Goal: Task Accomplishment & Management: Use online tool/utility

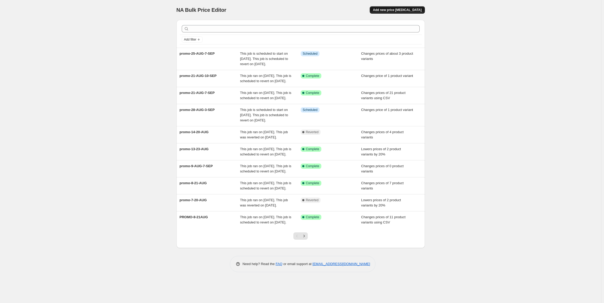
click at [404, 11] on span "Add new price [MEDICAL_DATA]" at bounding box center [397, 10] width 49 height 4
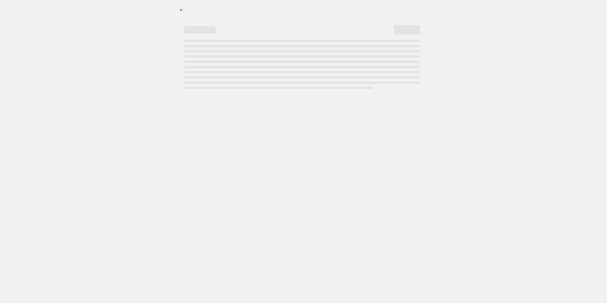
select select "percentage"
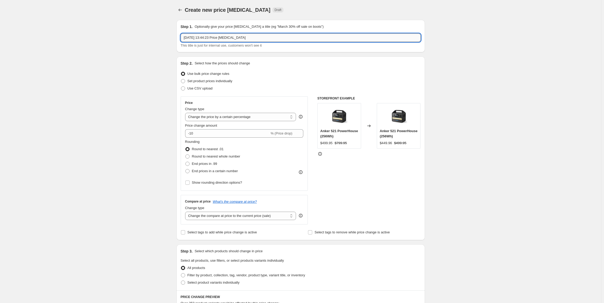
click at [268, 37] on input "[DATE] 13:44:23 Price [MEDICAL_DATA]" at bounding box center [301, 37] width 240 height 8
click at [211, 38] on input "promo-21-AUG-7-SEP" at bounding box center [301, 37] width 240 height 8
click at [211, 37] on input "promo-21-AUG-7-SEP" at bounding box center [301, 37] width 240 height 8
type input "promo-21-AUG-8-SEP"
click at [204, 83] on span "Set product prices individually" at bounding box center [209, 80] width 45 height 5
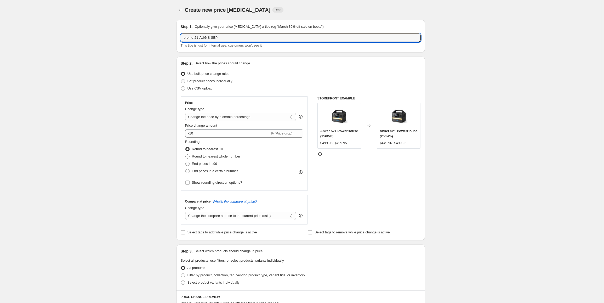
click at [181, 79] on input "Set product prices individually" at bounding box center [181, 79] width 0 height 0
radio input "true"
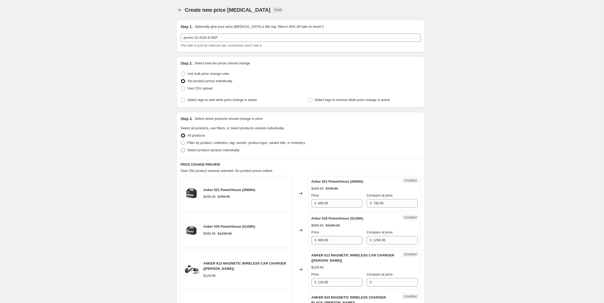
click at [217, 152] on span "Select product variants individually" at bounding box center [213, 150] width 52 height 4
click at [181, 148] on input "Select product variants individually" at bounding box center [181, 148] width 0 height 0
radio input "true"
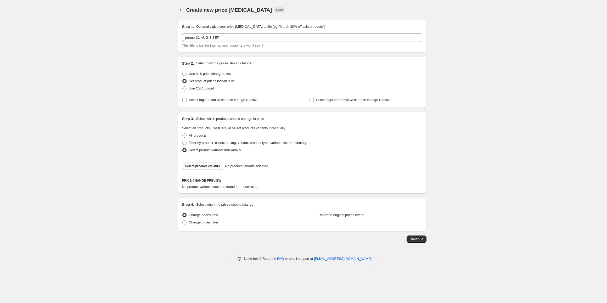
click at [209, 167] on span "Select product variants" at bounding box center [202, 166] width 35 height 4
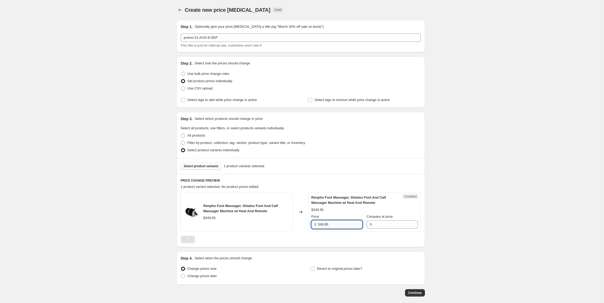
click at [340, 226] on input "349.95" at bounding box center [340, 224] width 44 height 8
click at [377, 224] on input "Compare at price" at bounding box center [395, 224] width 44 height 8
paste input "349.95"
click at [392, 225] on input "349.95" at bounding box center [395, 224] width 44 height 8
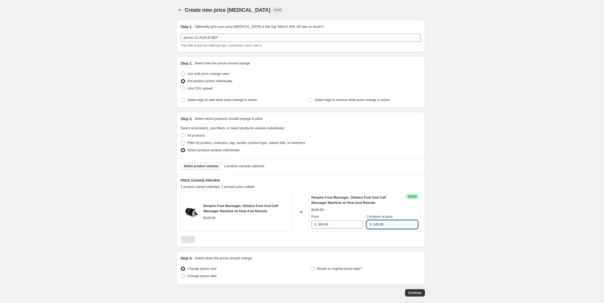
paste input "$399.95"
type input "399.95"
click at [444, 226] on div "Create new price [MEDICAL_DATA]. This page is ready Create new price [MEDICAL_D…" at bounding box center [300, 164] width 601 height 328
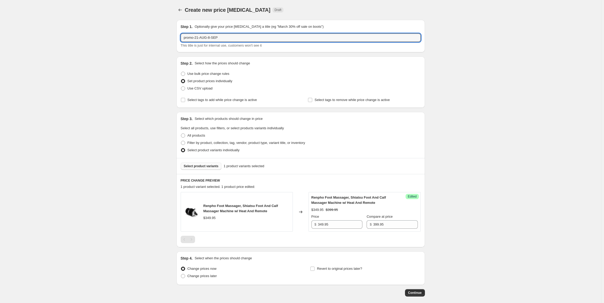
drag, startPoint x: 232, startPoint y: 39, endPoint x: 177, endPoint y: 39, distance: 54.9
click at [177, 39] on div "Step 1. Optionally give your price [MEDICAL_DATA] a title (eg "March 30% off sa…" at bounding box center [298, 156] width 253 height 281
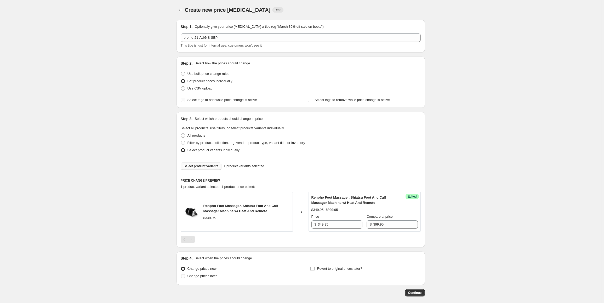
click at [222, 102] on span "Select tags to add while price change is active" at bounding box center [222, 99] width 70 height 5
click at [185, 102] on input "Select tags to add while price change is active" at bounding box center [183, 100] width 4 height 4
checkbox input "true"
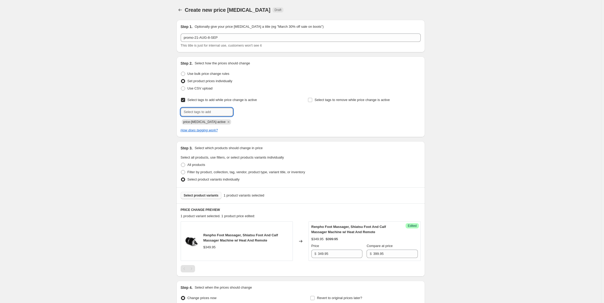
click at [210, 109] on input "text" at bounding box center [207, 112] width 52 height 8
paste input "promo-21-AUG-8-SEP"
type input "promo-21-AUG-8-SEP"
click at [247, 114] on button "Add promo-21-AUG..." at bounding box center [253, 111] width 38 height 7
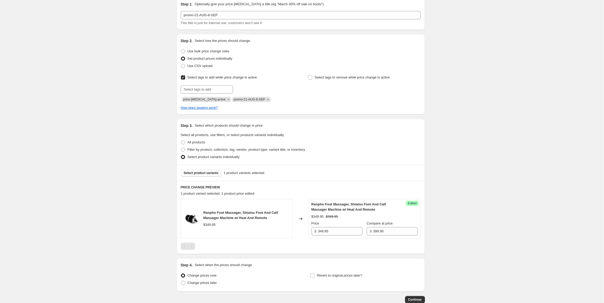
scroll to position [55, 0]
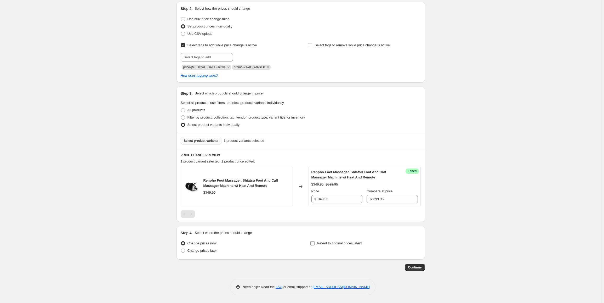
click at [331, 243] on span "Revert to original prices later?" at bounding box center [339, 243] width 45 height 4
click at [314, 243] on input "Revert to original prices later?" at bounding box center [312, 243] width 4 height 4
checkbox input "true"
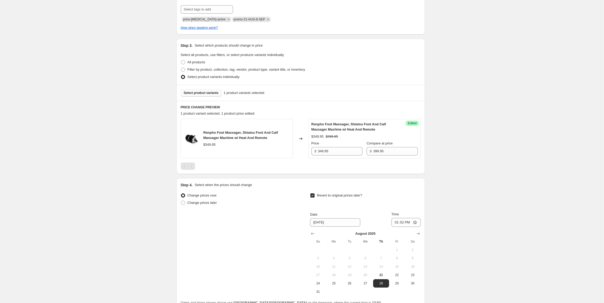
scroll to position [107, 0]
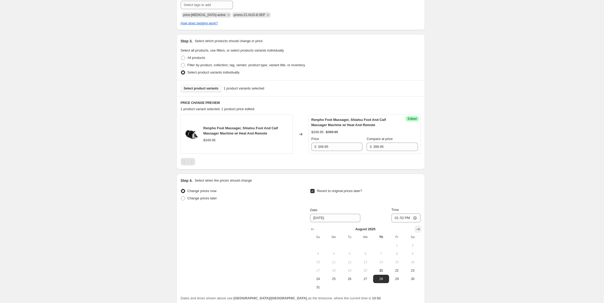
click at [419, 231] on icon "Show next month, September 2025" at bounding box center [417, 228] width 5 height 5
click at [333, 252] on span "8" at bounding box center [334, 253] width 12 height 4
click at [348, 252] on span "9" at bounding box center [350, 253] width 12 height 4
type input "[DATE]"
click at [398, 220] on input "13:52" at bounding box center [405, 217] width 29 height 9
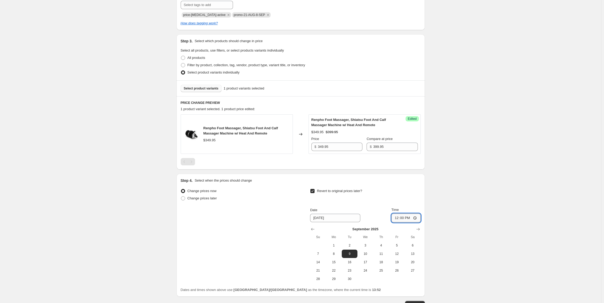
type input "00:00"
click at [461, 230] on div "Create new price [MEDICAL_DATA]. This page is ready Create new price [MEDICAL_D…" at bounding box center [300, 116] width 601 height 447
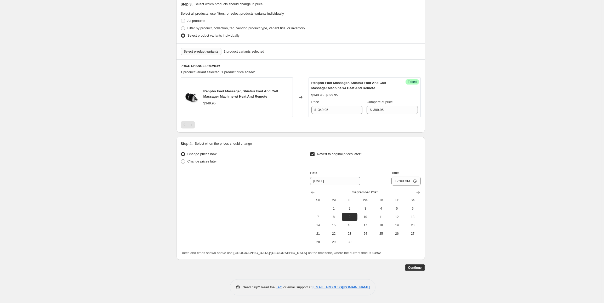
scroll to position [144, 0]
click at [414, 268] on span "Continue" at bounding box center [415, 267] width 14 height 4
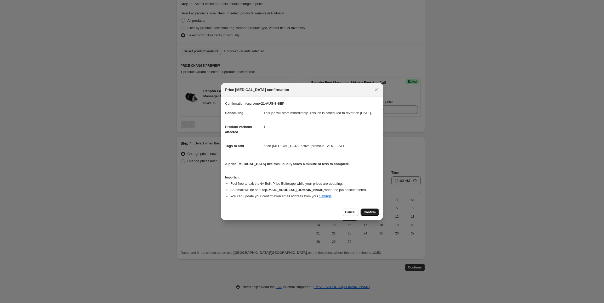
click at [375, 214] on span "Confirm" at bounding box center [370, 212] width 12 height 4
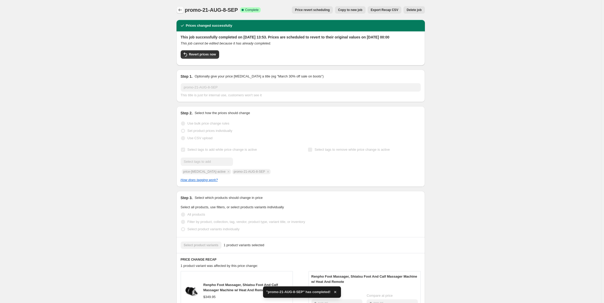
click at [184, 8] on button "Price change jobs" at bounding box center [179, 9] width 7 height 7
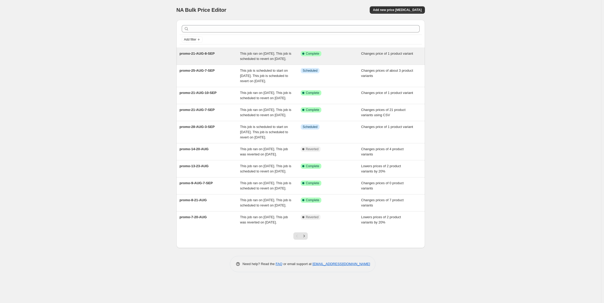
click at [225, 54] on div "promo-21-AUG-8-SEP" at bounding box center [210, 56] width 61 height 10
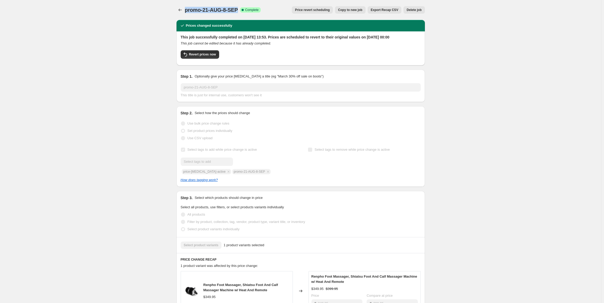
drag, startPoint x: 187, startPoint y: 11, endPoint x: 239, endPoint y: 9, distance: 52.0
click at [238, 9] on span "promo-21-AUG-8-SEP" at bounding box center [211, 10] width 53 height 6
copy span "promo-21-AUG-8-SEP"
click at [181, 13] on button "Price change jobs" at bounding box center [179, 9] width 7 height 7
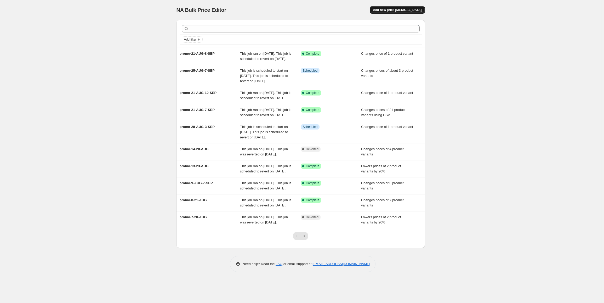
click at [391, 12] on span "Add new price [MEDICAL_DATA]" at bounding box center [397, 10] width 49 height 4
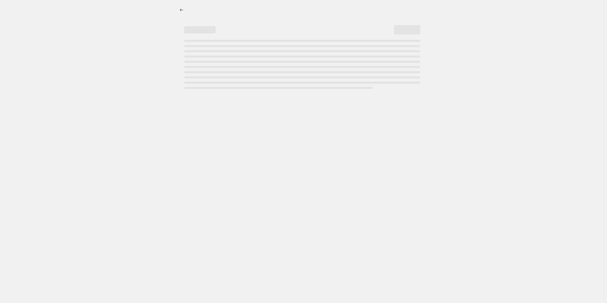
select select "percentage"
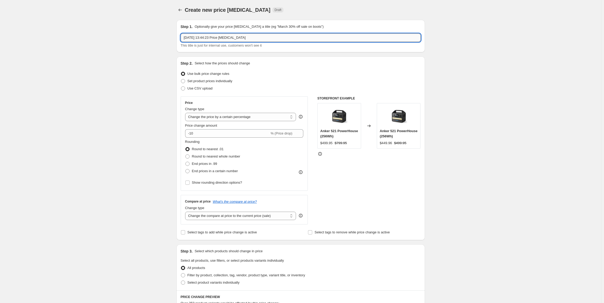
click at [277, 36] on input "[DATE] 13:44:23 Price [MEDICAL_DATA]" at bounding box center [301, 37] width 240 height 8
paste input "promo-21-AUG-8-SEP"
type input "promo-21-AUG-8-SEP--2"
click at [204, 90] on span "Use CSV upload" at bounding box center [199, 88] width 25 height 4
click at [181, 87] on input "Use CSV upload" at bounding box center [181, 86] width 0 height 0
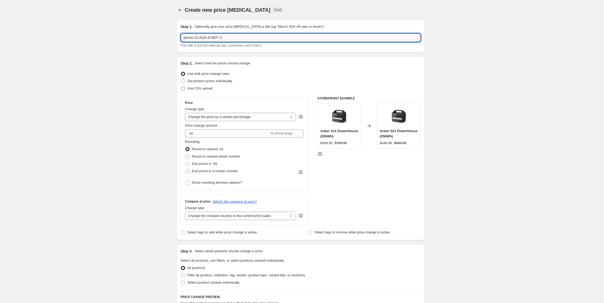
radio input "true"
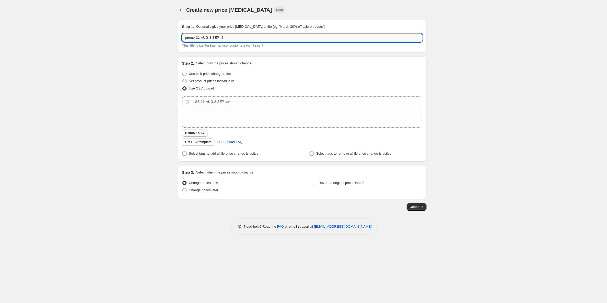
click at [244, 37] on input "promo-21-AUG-8-SEP--2" at bounding box center [302, 37] width 240 height 8
click at [203, 154] on span "Select tags to add while price change is active" at bounding box center [224, 153] width 70 height 4
click at [186, 154] on input "Select tags to add while price change is active" at bounding box center [184, 153] width 4 height 4
checkbox input "true"
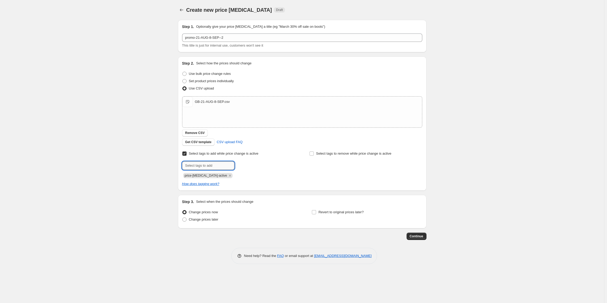
click at [218, 165] on input "text" at bounding box center [208, 165] width 52 height 8
paste input "promo-21-AUG-8-SEP--2"
type input "promo-21-AUG-8-SEP--2"
click at [249, 165] on span "promo-21-AUG..." at bounding box center [257, 165] width 25 height 4
click at [331, 214] on span "Revert to original prices later?" at bounding box center [340, 211] width 45 height 5
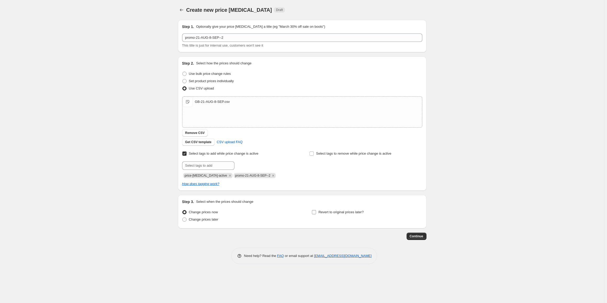
click at [316, 214] on input "Revert to original prices later?" at bounding box center [314, 212] width 4 height 4
checkbox input "true"
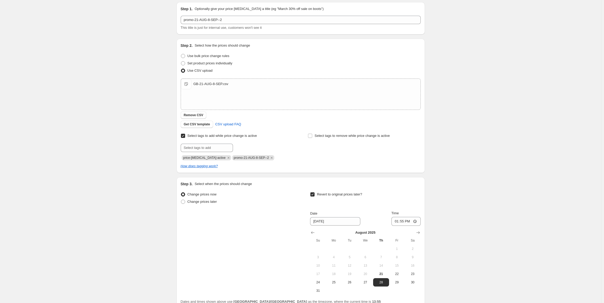
scroll to position [52, 0]
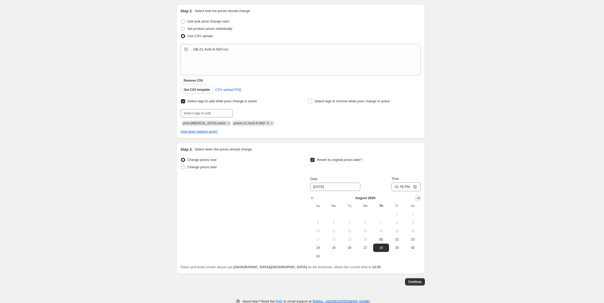
click at [418, 198] on icon "Show next month, September 2025" at bounding box center [417, 197] width 5 height 5
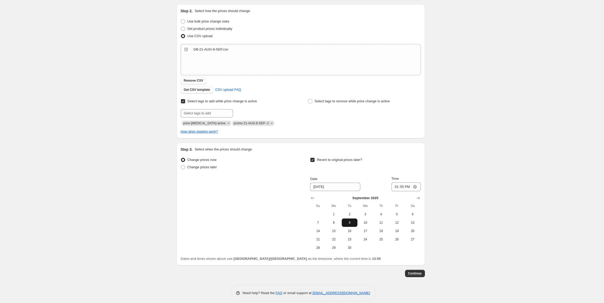
click at [351, 222] on span "9" at bounding box center [350, 222] width 12 height 4
type input "[DATE]"
click at [398, 186] on input "13:55" at bounding box center [405, 186] width 29 height 9
type input "00:05"
click at [419, 273] on span "Continue" at bounding box center [415, 273] width 14 height 4
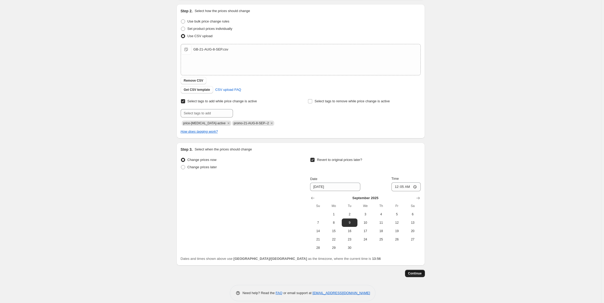
scroll to position [0, 0]
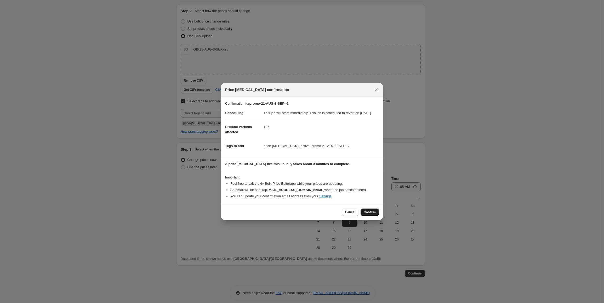
click at [369, 214] on span "Confirm" at bounding box center [370, 212] width 12 height 4
